Goal: Contribute content: Add original content to the website for others to see

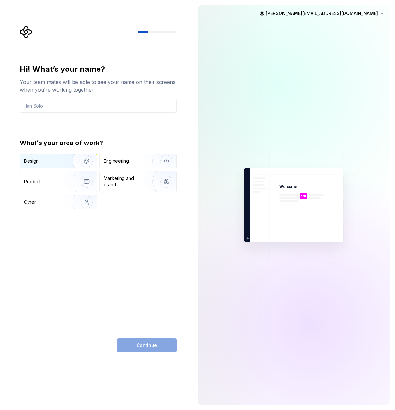
click at [43, 167] on div "Design" at bounding box center [58, 161] width 77 height 14
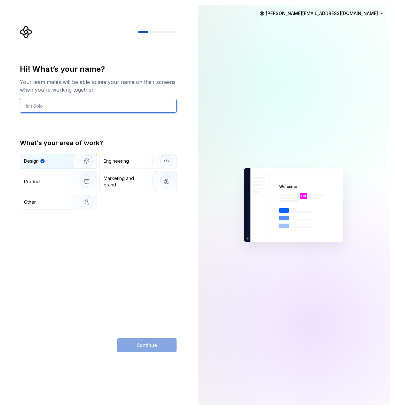
click at [62, 109] on input "text" at bounding box center [98, 106] width 157 height 14
type input "[PERSON_NAME]"
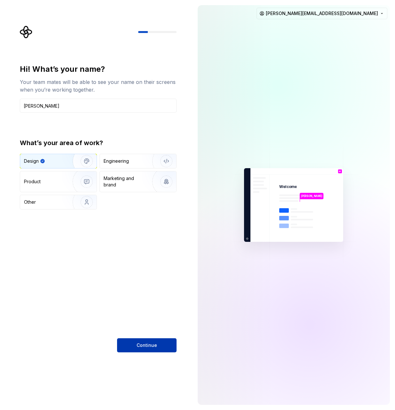
click at [127, 351] on button "Continue" at bounding box center [147, 345] width 60 height 14
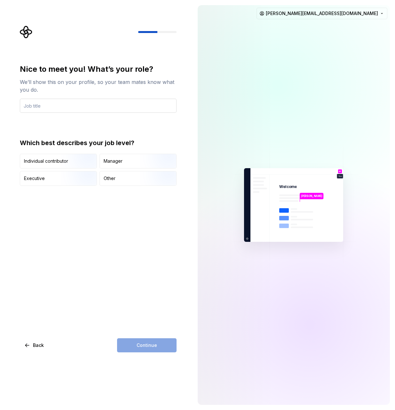
click at [55, 104] on input "text" at bounding box center [98, 106] width 157 height 14
type input "Personal Use"
click at [133, 171] on div "Other" at bounding box center [138, 178] width 77 height 14
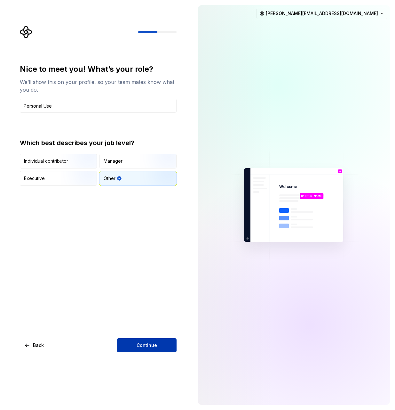
click at [149, 350] on button "Continue" at bounding box center [147, 345] width 60 height 14
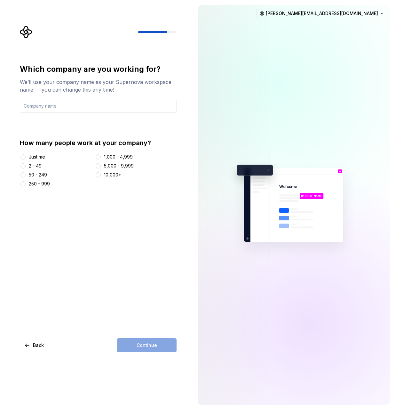
click at [41, 160] on div "Just me 2 - 49 50 - 249 250 - 999 1,000 - 4,999 5,000 - 9,999 10,000+" at bounding box center [98, 170] width 157 height 33
click at [38, 157] on div "Just me" at bounding box center [37, 157] width 16 height 6
click at [26, 157] on button "Just me" at bounding box center [22, 156] width 5 height 5
click at [151, 349] on div "Continue" at bounding box center [147, 345] width 60 height 14
click at [40, 102] on input "text" at bounding box center [98, 106] width 157 height 14
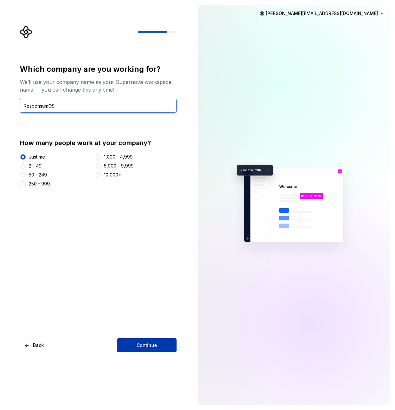
type input "ResponsumOS"
click at [142, 343] on span "Continue" at bounding box center [147, 345] width 20 height 6
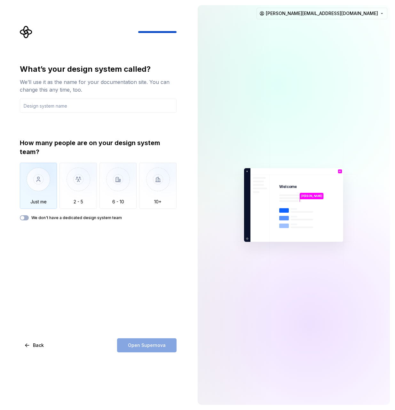
click at [40, 198] on img "button" at bounding box center [38, 184] width 37 height 43
click at [59, 111] on input "text" at bounding box center [98, 106] width 157 height 14
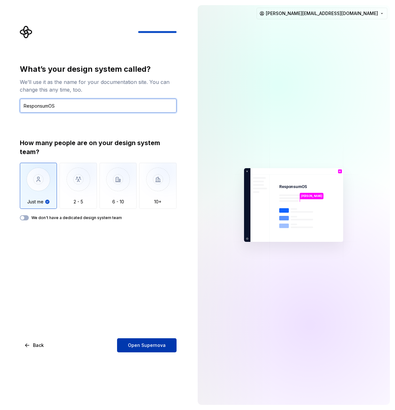
type input "ResponsumOS"
click at [168, 345] on button "Open Supernova" at bounding box center [147, 345] width 60 height 14
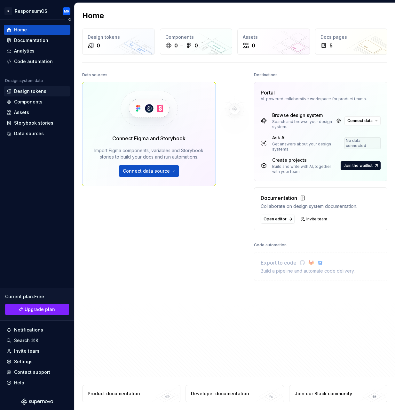
click at [33, 92] on div "Design tokens" at bounding box center [30, 91] width 32 height 6
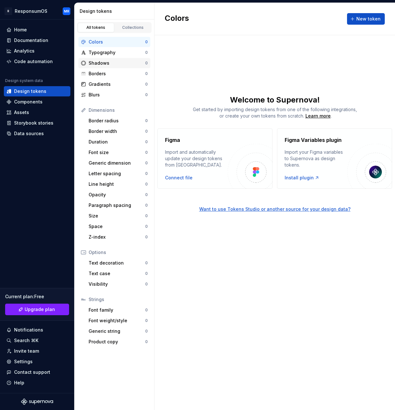
click at [115, 58] on div "Shadows 0" at bounding box center [114, 63] width 72 height 10
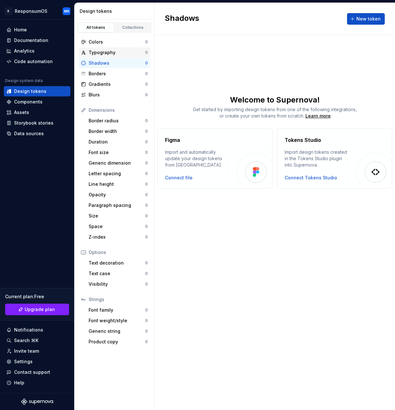
click at [112, 53] on div "Typography" at bounding box center [117, 52] width 57 height 6
click at [103, 42] on div "Colors" at bounding box center [117, 42] width 57 height 6
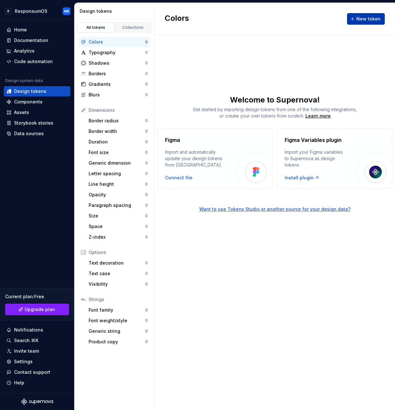
click at [372, 19] on span "New token" at bounding box center [369, 19] width 24 height 6
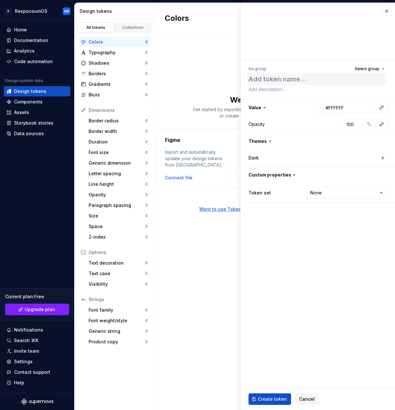
click at [278, 84] on textarea at bounding box center [316, 79] width 139 height 12
click at [201, 79] on div "Colors New token Welcome to Supernova! Get started by importing design tokens f…" at bounding box center [275, 206] width 241 height 407
click at [383, 12] on button "button" at bounding box center [387, 11] width 9 height 9
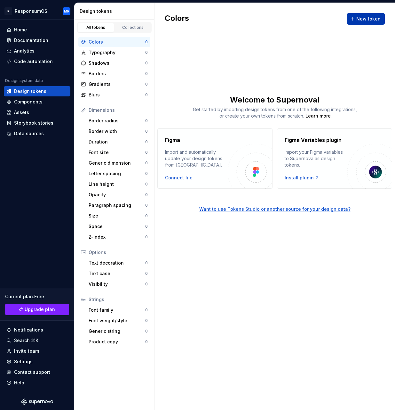
click at [357, 18] on button "New token" at bounding box center [366, 19] width 38 height 12
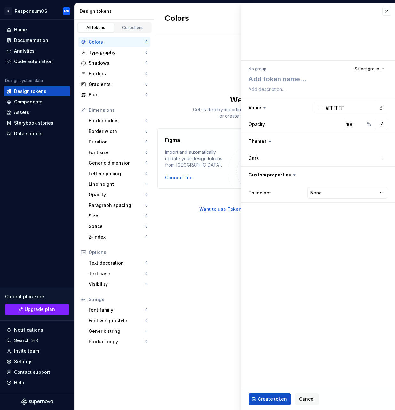
click at [259, 126] on div "Opacity" at bounding box center [257, 124] width 16 height 6
click at [265, 144] on button "button" at bounding box center [318, 141] width 154 height 17
click at [265, 143] on button "button" at bounding box center [318, 141] width 154 height 17
click at [196, 274] on div "Colors New token Welcome to Supernova! Get started by importing design tokens f…" at bounding box center [275, 206] width 241 height 407
click at [388, 12] on button "button" at bounding box center [387, 11] width 9 height 9
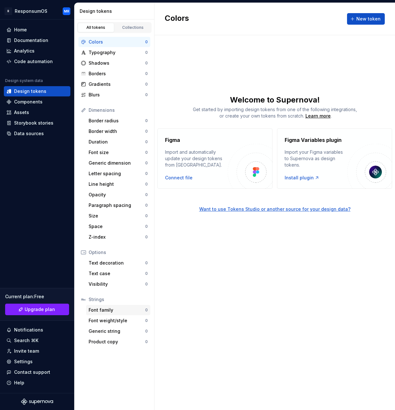
click at [112, 311] on div "Font family" at bounding box center [117, 310] width 57 height 6
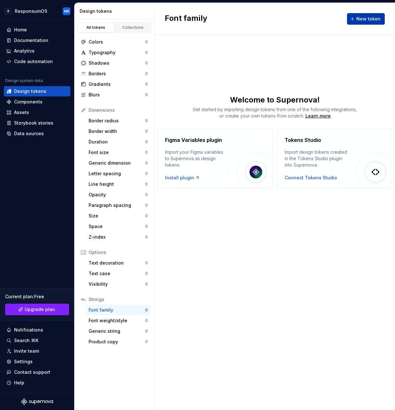
click at [376, 23] on button "New token" at bounding box center [366, 19] width 38 height 12
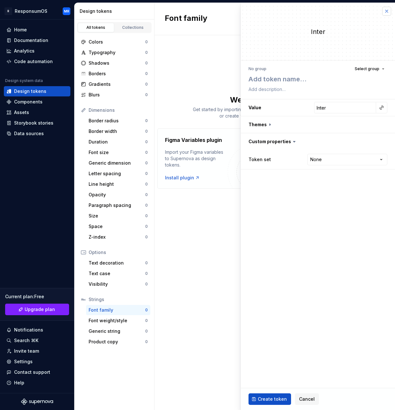
click at [387, 10] on button "button" at bounding box center [387, 11] width 9 height 9
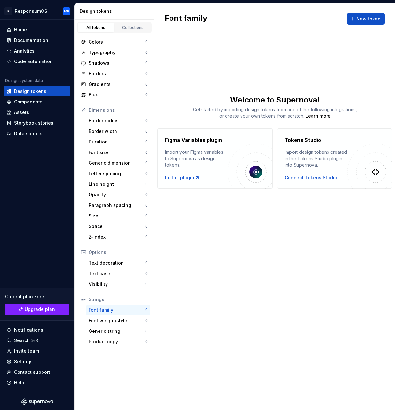
click at [258, 265] on div "Font family New token Welcome to Supernova! Get started by importing design tok…" at bounding box center [275, 206] width 241 height 407
click at [359, 23] on button "New token" at bounding box center [366, 19] width 38 height 12
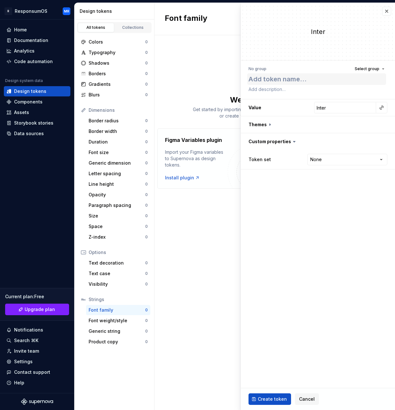
click at [294, 80] on textarea at bounding box center [316, 79] width 139 height 12
click at [338, 109] on input "Inter" at bounding box center [345, 108] width 62 height 12
click at [296, 110] on h3 "Value Inter" at bounding box center [318, 107] width 154 height 17
click at [271, 122] on button "button" at bounding box center [318, 124] width 154 height 17
click at [262, 144] on div "Dark" at bounding box center [281, 141] width 64 height 6
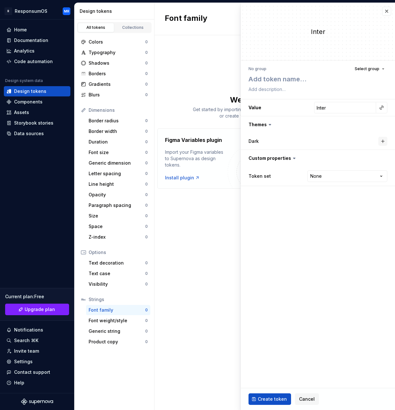
click at [381, 142] on button "button" at bounding box center [383, 141] width 9 height 9
click at [368, 141] on input "Inter" at bounding box center [362, 141] width 28 height 12
click at [344, 139] on button "button" at bounding box center [340, 141] width 12 height 12
click at [288, 154] on button "button" at bounding box center [318, 158] width 154 height 17
click at [285, 158] on button "button" at bounding box center [318, 158] width 154 height 17
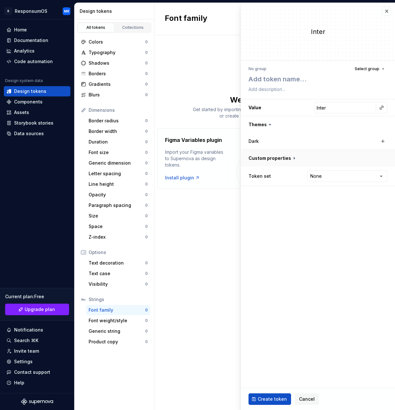
type textarea "*"
click at [334, 177] on html "R ResponsumOS MR Home Documentation Analytics Code automation Design system dat…" at bounding box center [197, 205] width 395 height 410
select select "**********"
type textarea "*"
click at [329, 180] on html "R ResponsumOS MR Home Documentation Analytics Code automation Design system dat…" at bounding box center [197, 205] width 395 height 410
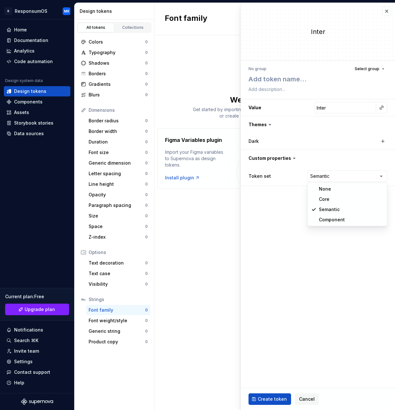
select select
click at [302, 241] on fieldset "Inter No group Select group Value Inter Themes Dark Custom properties Token set…" at bounding box center [318, 206] width 154 height 407
click at [383, 12] on button "button" at bounding box center [387, 11] width 9 height 9
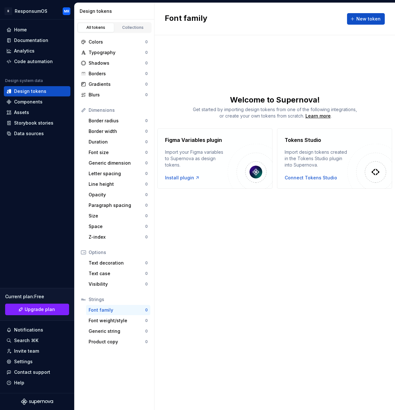
click at [252, 239] on div "Font family New token Welcome to Supernova! Get started by importing design tok…" at bounding box center [275, 206] width 241 height 407
click at [104, 85] on div "Gradients" at bounding box center [117, 84] width 57 height 6
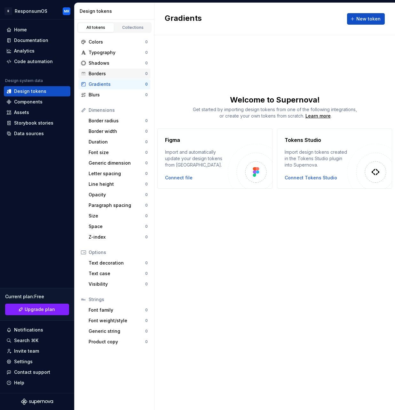
click at [106, 71] on div "Borders" at bounding box center [117, 73] width 57 height 6
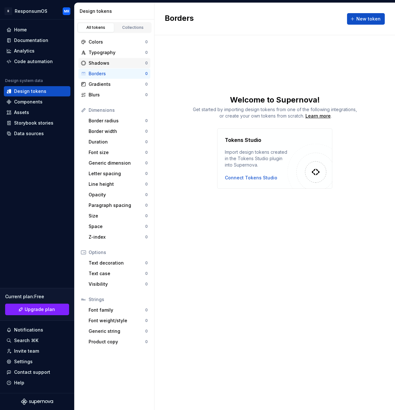
click at [106, 65] on div "Shadows" at bounding box center [117, 63] width 57 height 6
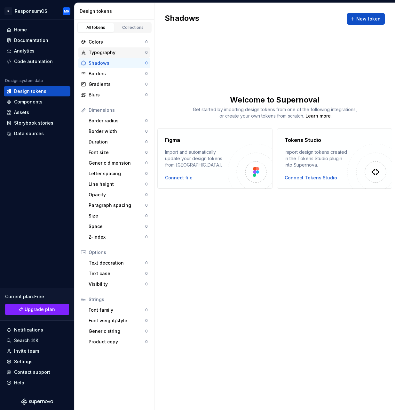
click at [114, 48] on div "Typography 0" at bounding box center [114, 52] width 72 height 10
click at [101, 38] on div "Colors 0" at bounding box center [114, 42] width 72 height 10
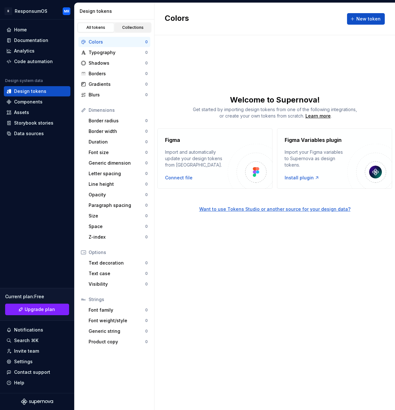
click at [122, 27] on div "Collections" at bounding box center [133, 27] width 32 height 5
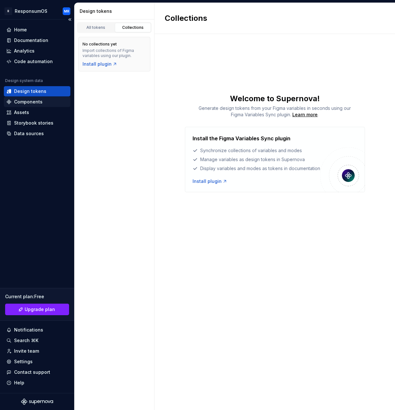
click at [41, 103] on div "Components" at bounding box center [28, 102] width 28 height 6
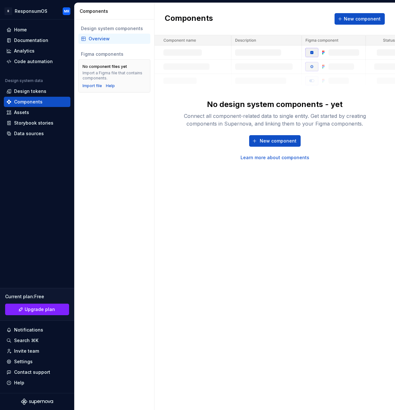
click at [350, 25] on div "Components New component" at bounding box center [275, 19] width 241 height 32
click at [350, 23] on button "New component" at bounding box center [360, 19] width 50 height 12
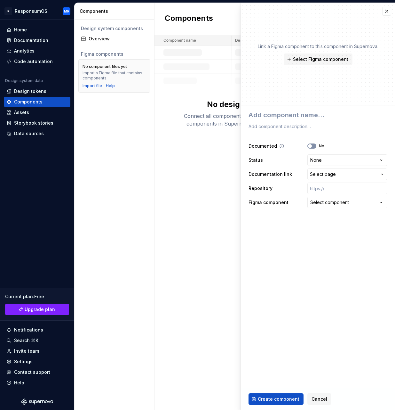
click at [315, 146] on button "No" at bounding box center [312, 145] width 9 height 5
click at [315, 146] on span "button" at bounding box center [314, 146] width 4 height 4
type textarea "*"
click at [330, 159] on html "**********" at bounding box center [197, 205] width 395 height 410
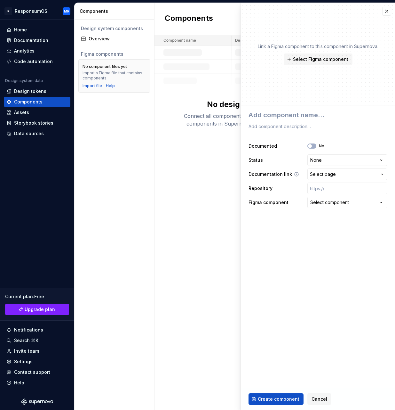
click at [331, 174] on span "Select page" at bounding box center [323, 174] width 26 height 6
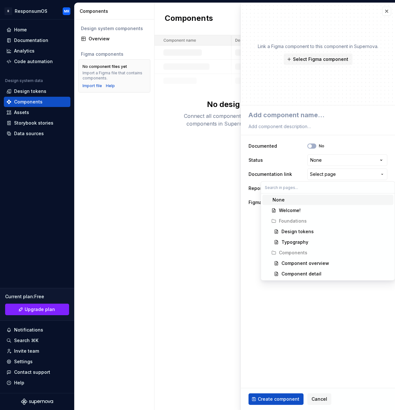
click at [331, 174] on html "**********" at bounding box center [197, 205] width 395 height 410
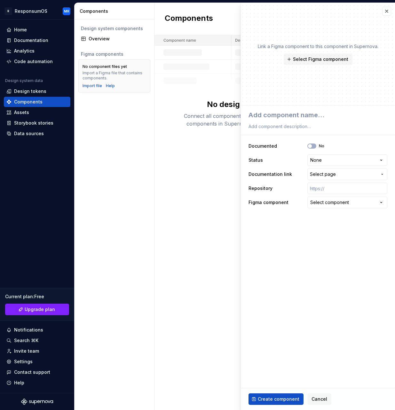
click at [331, 174] on span "Select page" at bounding box center [323, 174] width 26 height 6
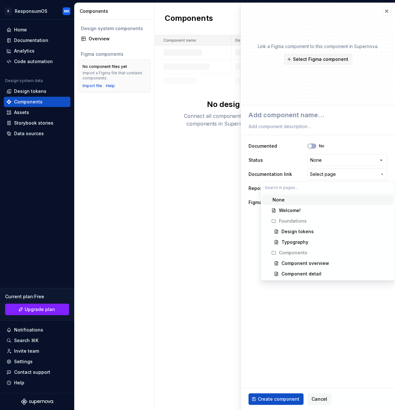
click at [331, 178] on html "**********" at bounding box center [197, 205] width 395 height 410
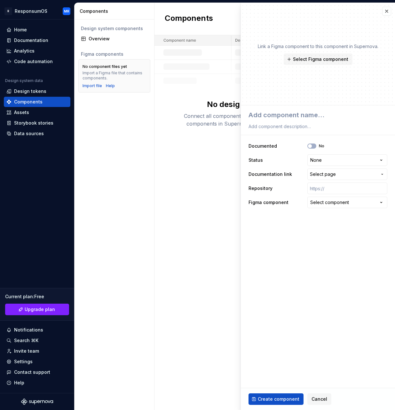
click at [160, 314] on div "Components New component No design system components - yet Connect all componen…" at bounding box center [275, 206] width 241 height 407
click at [44, 122] on div "Storybook stories" at bounding box center [33, 123] width 39 height 6
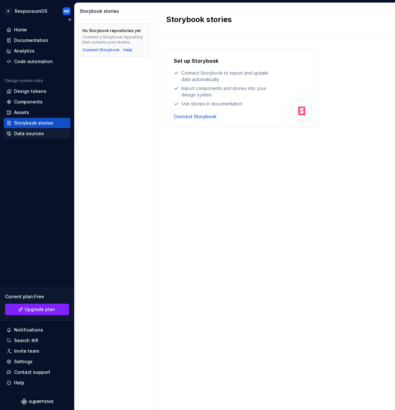
click at [39, 135] on div "Data sources" at bounding box center [29, 133] width 30 height 6
